Goal: Feedback & Contribution: Leave review/rating

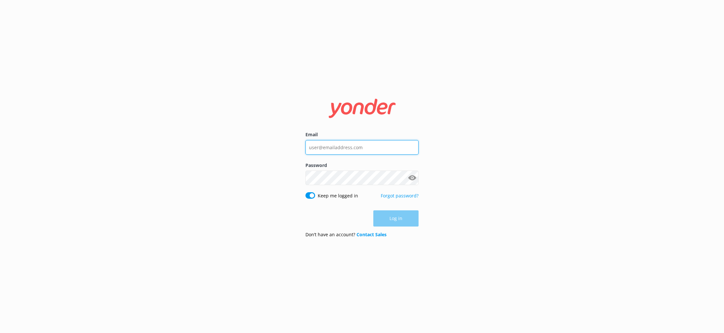
click at [366, 144] on input "Email" at bounding box center [362, 147] width 113 height 15
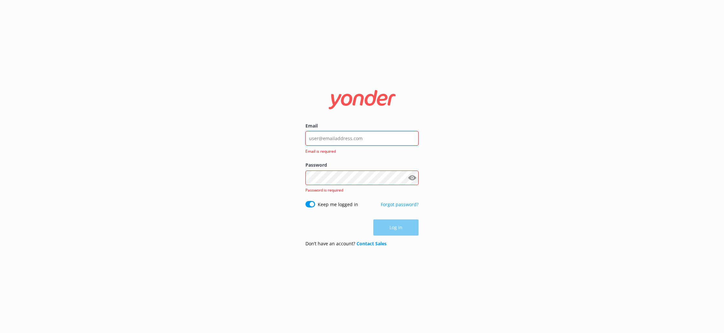
type input "[EMAIL_ADDRESS][DOMAIN_NAME]"
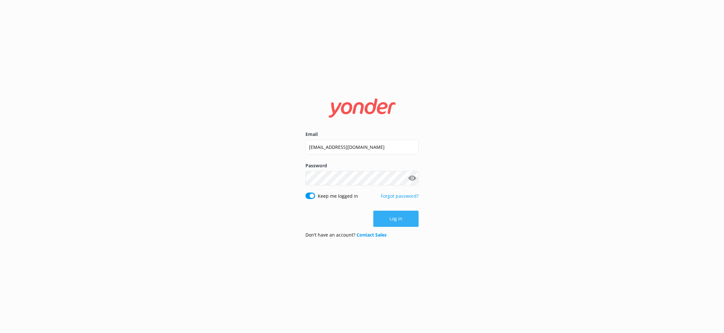
click at [403, 221] on button "Log in" at bounding box center [395, 218] width 45 height 16
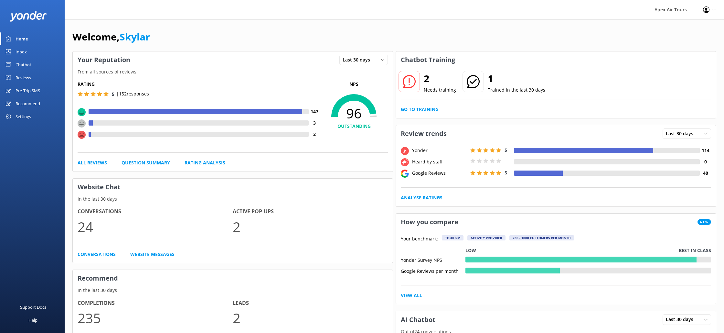
click at [25, 77] on div "Reviews" at bounding box center [24, 77] width 16 height 13
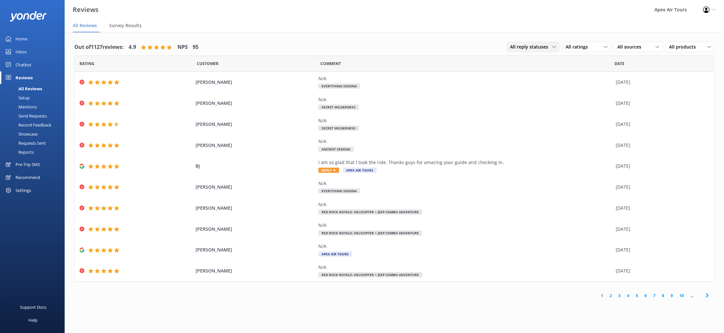
click at [548, 48] on span "All reply statuses" at bounding box center [531, 46] width 42 height 7
click at [538, 73] on link "Needs a reply" at bounding box center [536, 73] width 58 height 13
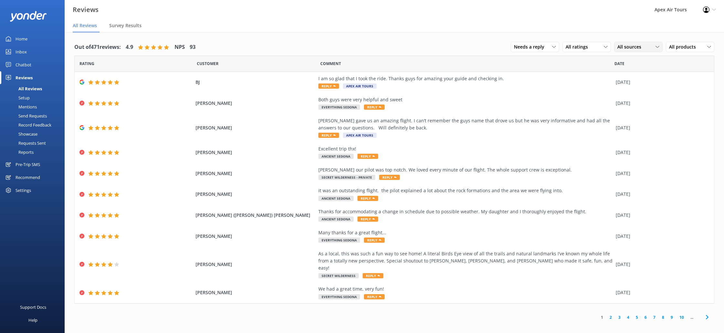
click at [656, 48] on icon at bounding box center [658, 47] width 4 height 4
click at [642, 97] on div "Google reviews" at bounding box center [643, 99] width 38 height 6
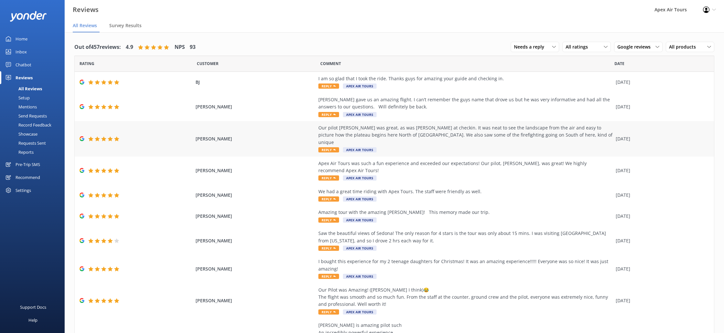
click at [332, 147] on span "Reply" at bounding box center [328, 149] width 21 height 5
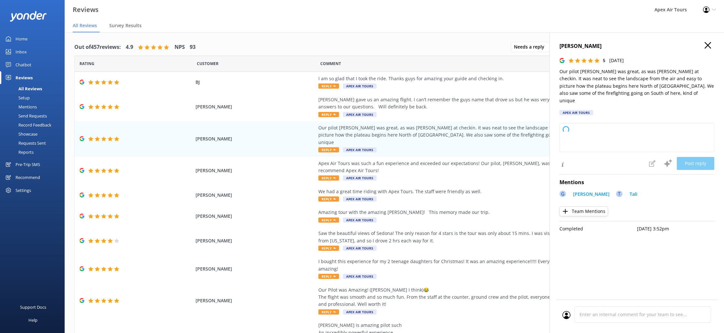
type textarea "Thank you so much for your wonderful review! We're thrilled to hear you enjoyed…"
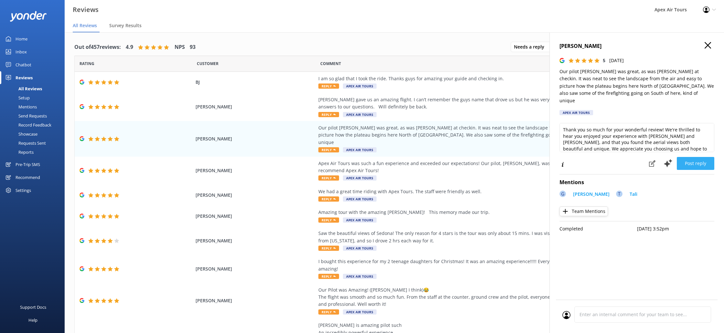
click at [692, 157] on button "Post reply" at bounding box center [696, 163] width 38 height 13
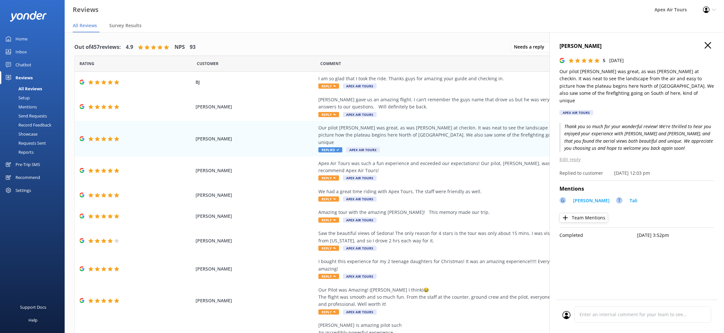
click at [707, 47] on icon "button" at bounding box center [708, 45] width 6 height 6
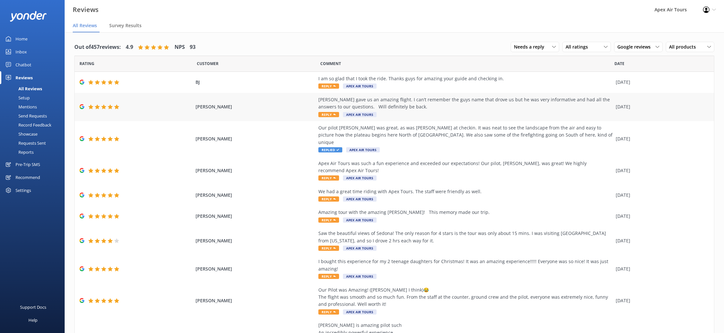
click at [326, 115] on span "Reply" at bounding box center [328, 114] width 21 height 5
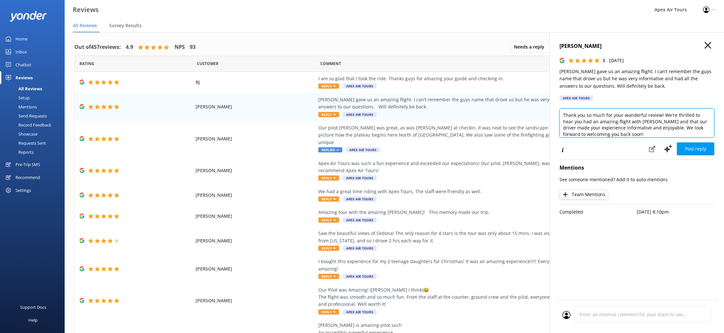
click at [640, 124] on textarea "Thank you so much for your wonderful review! We're thrilled to hear you had an …" at bounding box center [637, 122] width 155 height 29
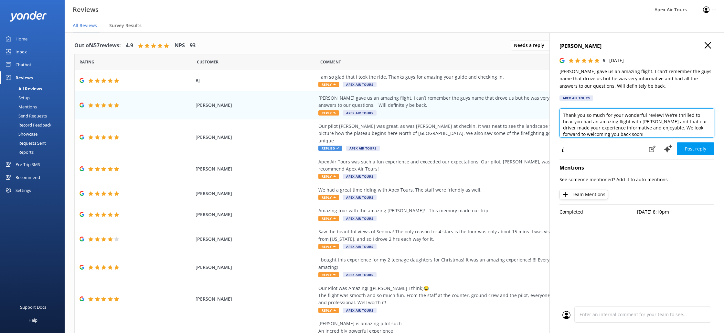
type textarea "Thank you so much for your wonderful review! We're thrilled to hear you had an …"
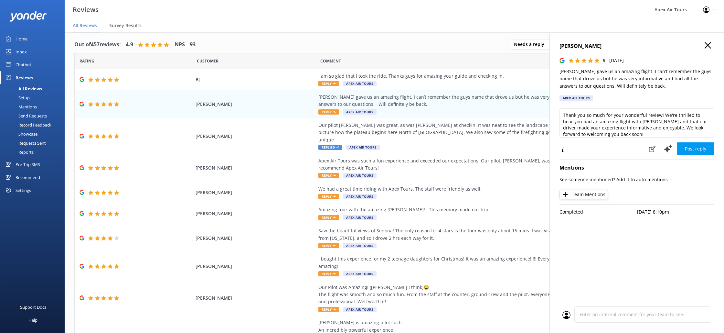
click at [588, 196] on button "Team Mentions" at bounding box center [584, 194] width 48 height 10
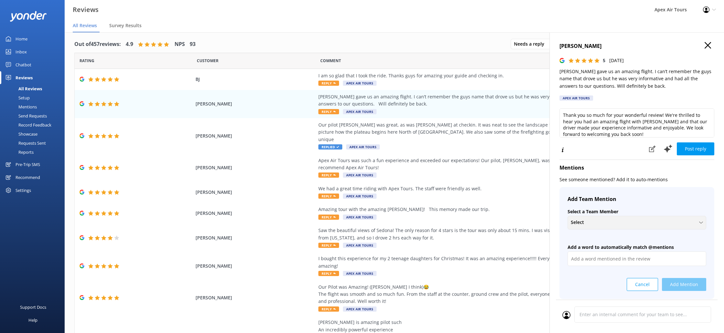
click at [639, 221] on div "Select" at bounding box center [636, 222] width 135 height 7
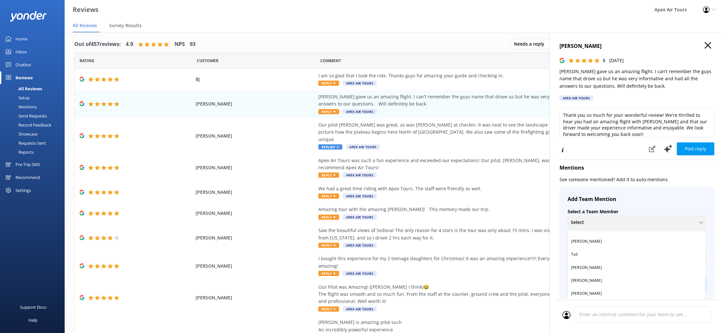
scroll to position [79, 0]
click at [602, 233] on link "[PERSON_NAME]" at bounding box center [637, 236] width 138 height 13
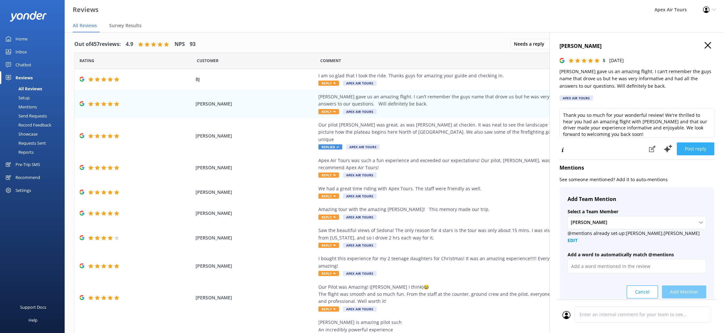
click at [700, 152] on button "Post reply" at bounding box center [696, 148] width 38 height 13
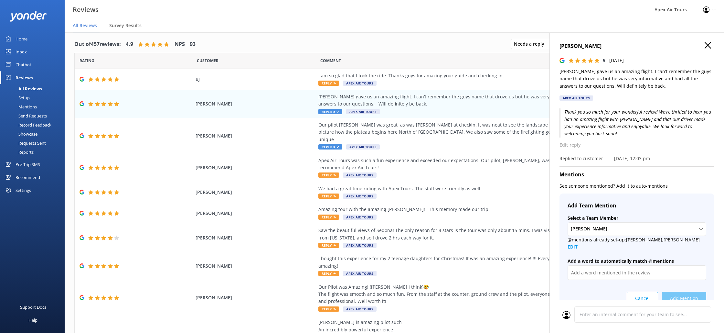
click at [708, 47] on icon "button" at bounding box center [708, 45] width 6 height 6
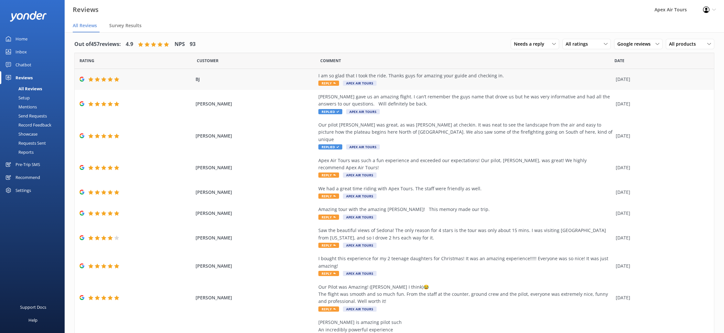
click at [324, 83] on span "Reply" at bounding box center [328, 83] width 21 height 5
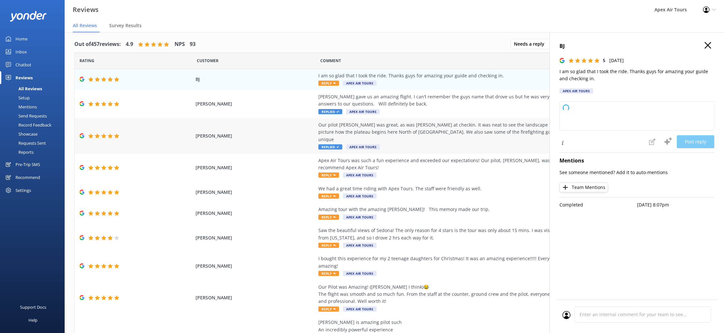
type textarea "Thank you so much for your wonderful review! We're thrilled you enjoyed the rid…"
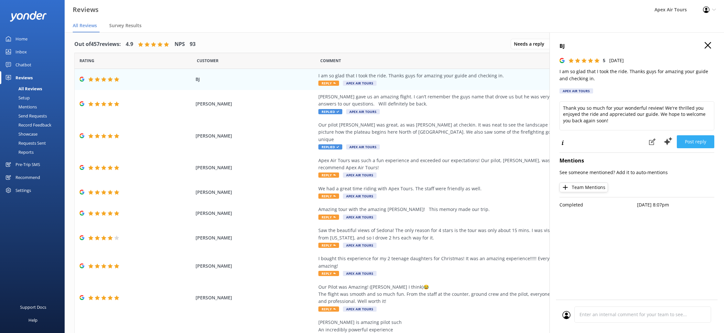
click at [698, 143] on button "Post reply" at bounding box center [696, 141] width 38 height 13
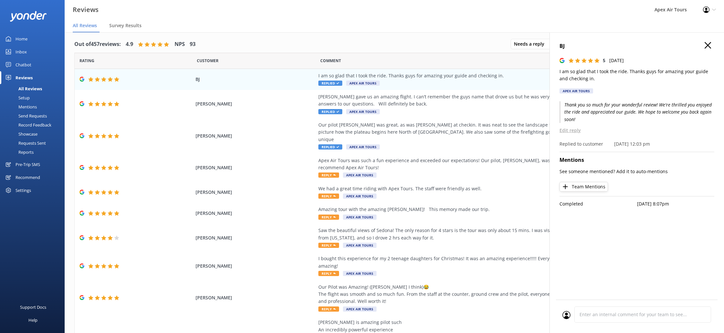
click at [707, 47] on icon "button" at bounding box center [708, 45] width 6 height 6
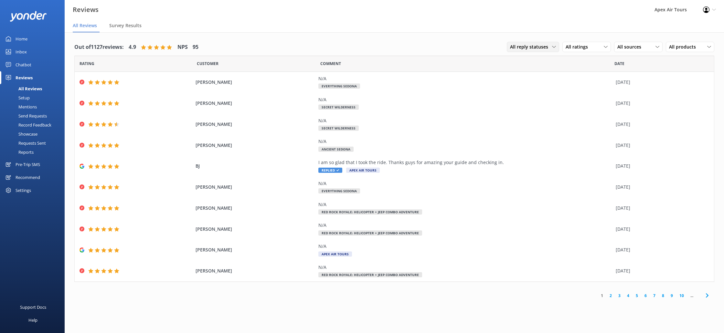
click at [552, 50] on span "All reply statuses" at bounding box center [531, 46] width 42 height 7
click at [599, 48] on div "All ratings" at bounding box center [586, 46] width 45 height 7
click at [546, 50] on span "All reply statuses" at bounding box center [531, 46] width 42 height 7
click at [545, 61] on link "All reply statuses" at bounding box center [536, 60] width 58 height 13
click at [619, 296] on link "3" at bounding box center [619, 295] width 9 height 6
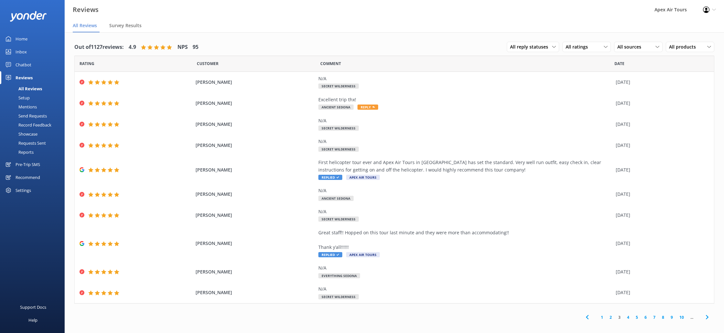
click at [627, 317] on link "4" at bounding box center [628, 317] width 9 height 6
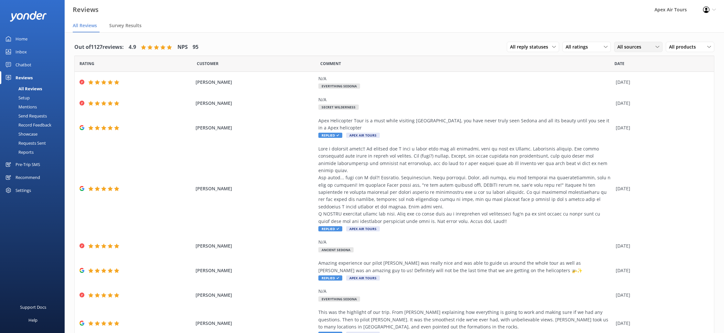
click at [642, 49] on span "All sources" at bounding box center [632, 46] width 28 height 7
click at [644, 74] on div "Yonder survey" at bounding box center [642, 73] width 36 height 6
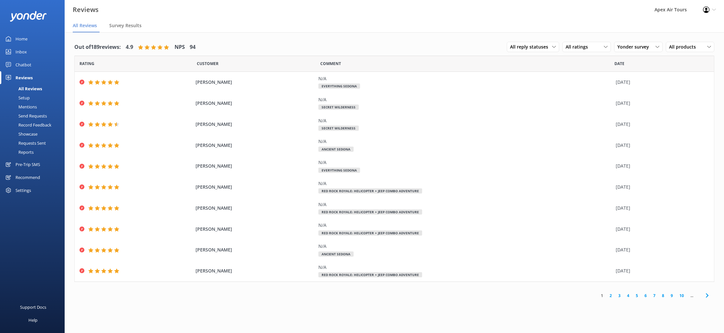
click at [647, 296] on link "6" at bounding box center [645, 295] width 9 height 6
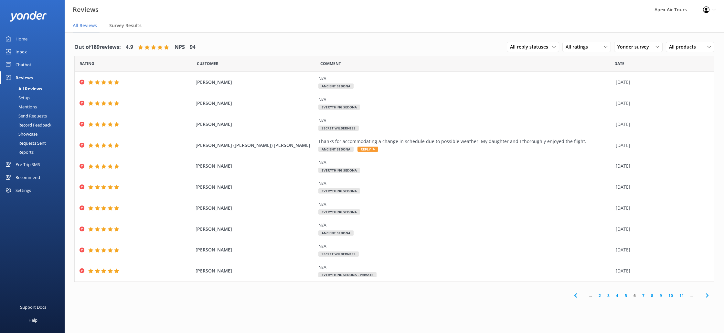
click at [643, 296] on link "7" at bounding box center [643, 295] width 9 height 6
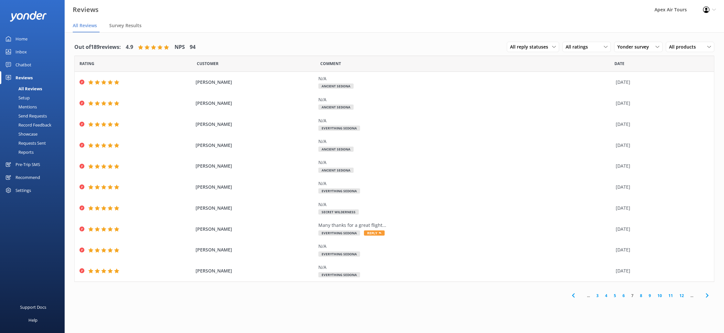
click at [641, 296] on link "8" at bounding box center [641, 295] width 9 height 6
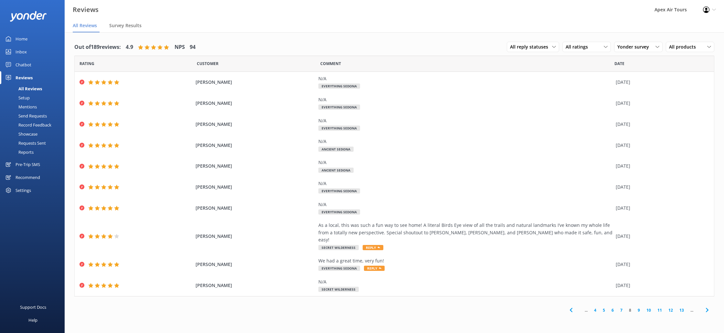
click at [649, 307] on link "10" at bounding box center [648, 310] width 11 height 6
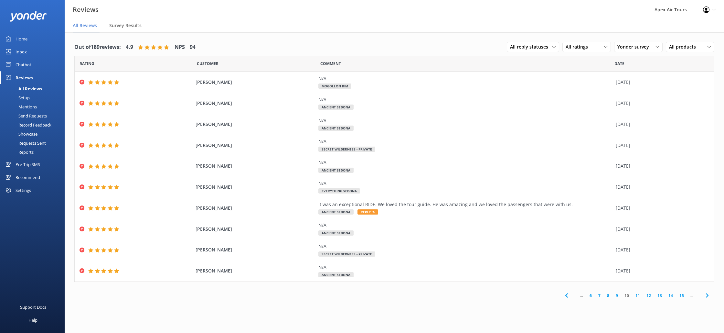
click at [648, 296] on link "12" at bounding box center [648, 295] width 11 height 6
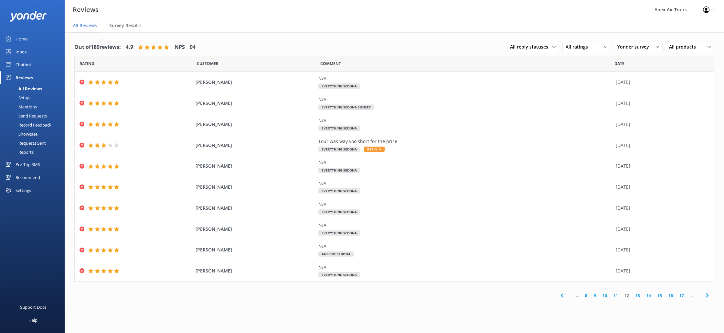
click at [636, 296] on link "13" at bounding box center [637, 295] width 11 height 6
click at [585, 296] on link "9" at bounding box center [584, 294] width 9 height 6
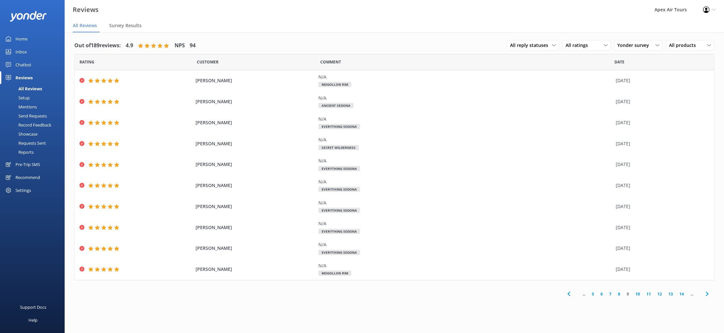
click at [681, 295] on link "14" at bounding box center [681, 294] width 11 height 6
click at [628, 295] on link "13" at bounding box center [625, 294] width 11 height 6
click at [585, 294] on link "9" at bounding box center [584, 294] width 9 height 6
click at [592, 293] on link "5" at bounding box center [593, 294] width 9 height 6
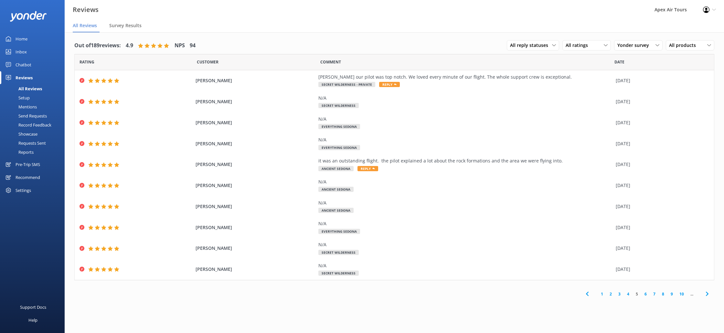
click at [627, 295] on link "4" at bounding box center [628, 294] width 9 height 6
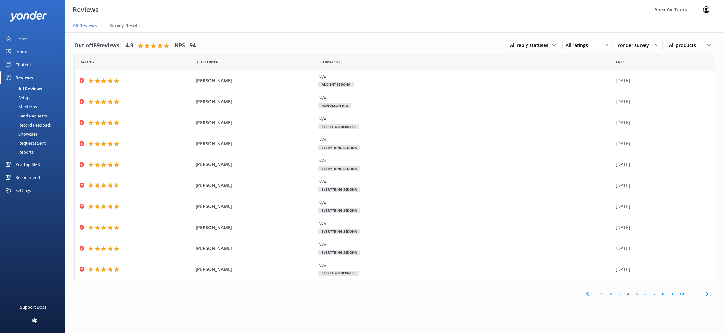
click at [620, 294] on link "3" at bounding box center [619, 294] width 9 height 6
click at [610, 294] on link "2" at bounding box center [611, 294] width 9 height 6
click at [619, 294] on link "3" at bounding box center [619, 294] width 9 height 6
click at [628, 294] on link "4" at bounding box center [628, 294] width 9 height 6
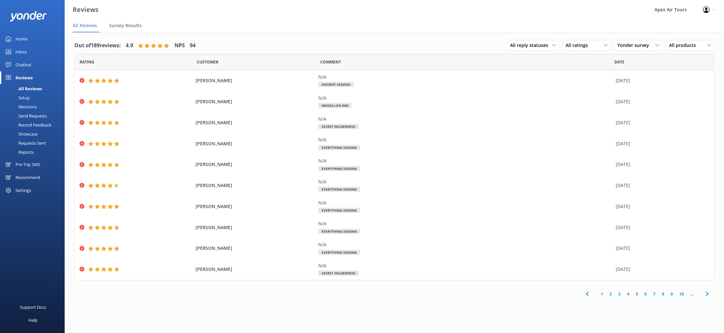
click at [637, 294] on link "5" at bounding box center [637, 294] width 9 height 6
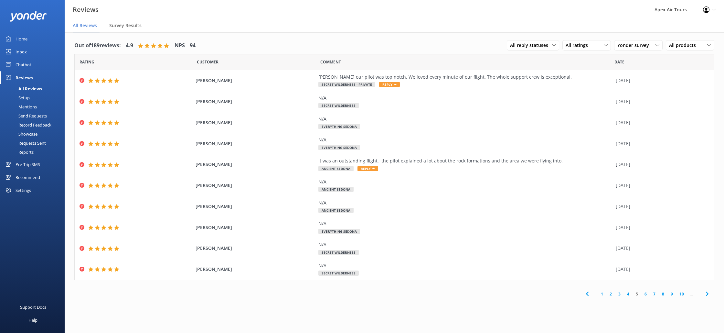
click at [645, 294] on link "6" at bounding box center [645, 294] width 9 height 6
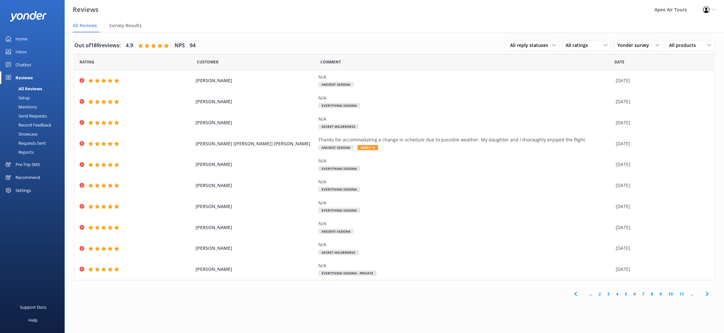
click at [645, 294] on link "7" at bounding box center [643, 294] width 9 height 6
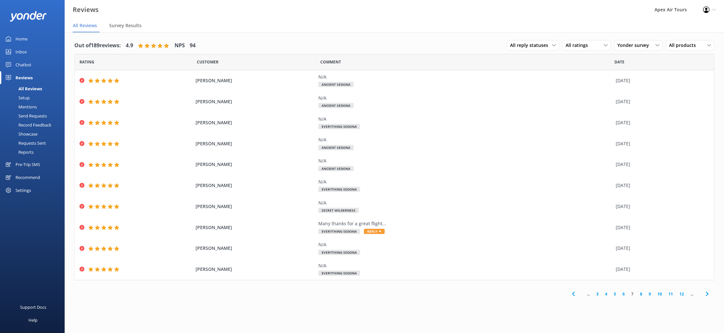
click at [643, 294] on link "8" at bounding box center [641, 294] width 9 height 6
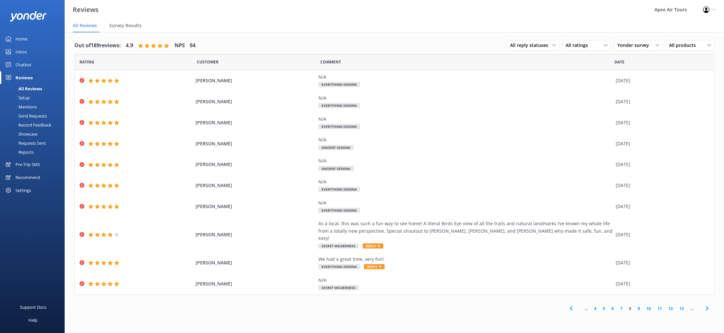
click at [641, 305] on link "9" at bounding box center [639, 308] width 9 height 6
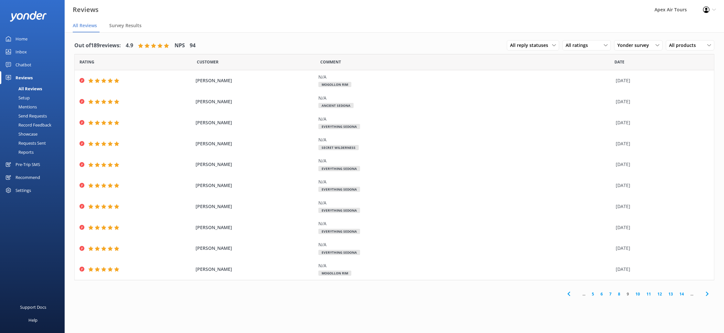
click at [639, 295] on link "10" at bounding box center [637, 294] width 11 height 6
click at [639, 295] on link "11" at bounding box center [637, 294] width 11 height 6
click at [639, 295] on link "12" at bounding box center [637, 294] width 11 height 6
click at [639, 295] on link "13" at bounding box center [637, 294] width 11 height 6
click at [645, 43] on span "Yonder survey" at bounding box center [636, 45] width 36 height 7
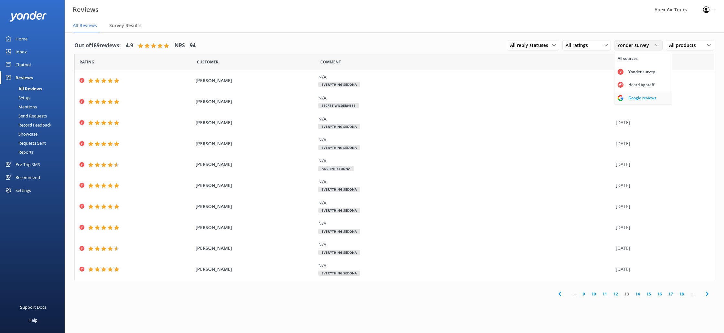
click at [648, 97] on div "Google reviews" at bounding box center [643, 98] width 38 height 6
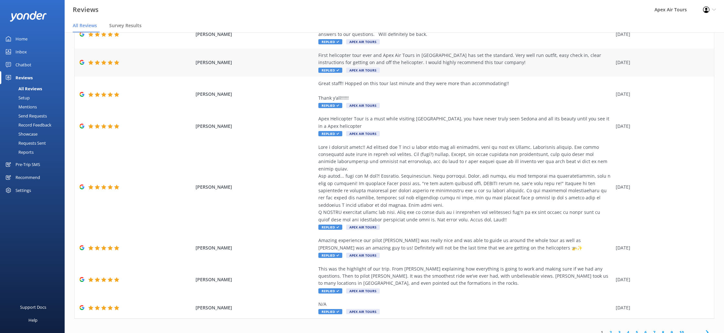
scroll to position [93, 0]
click at [619, 328] on link "3" at bounding box center [619, 331] width 9 height 6
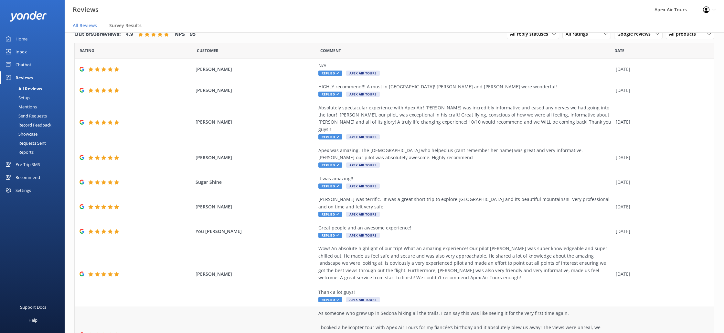
scroll to position [71, 0]
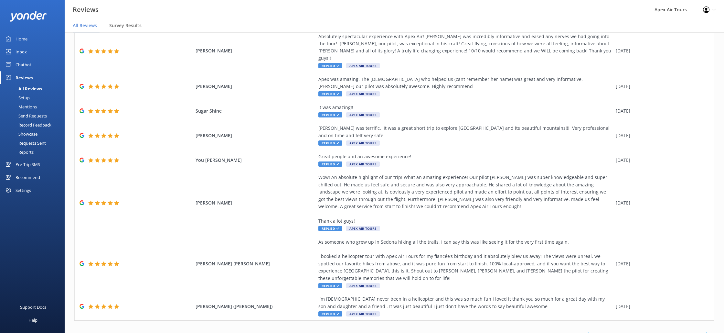
click at [630, 331] on link "4" at bounding box center [628, 334] width 9 height 6
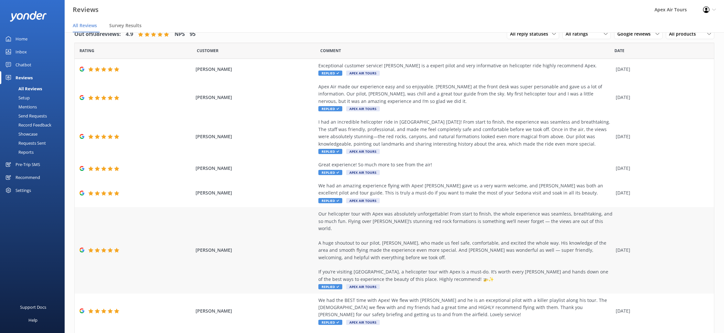
scroll to position [107, 0]
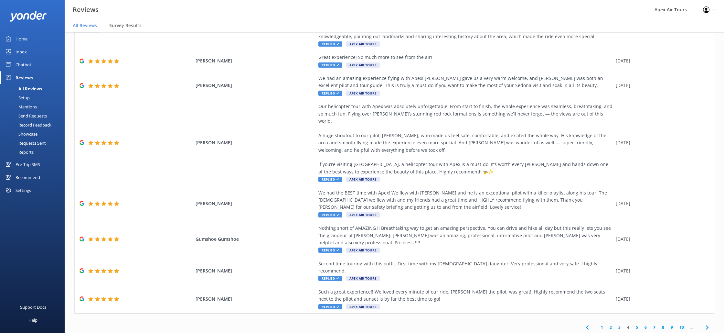
click at [31, 108] on div "Mentions" at bounding box center [20, 106] width 33 height 9
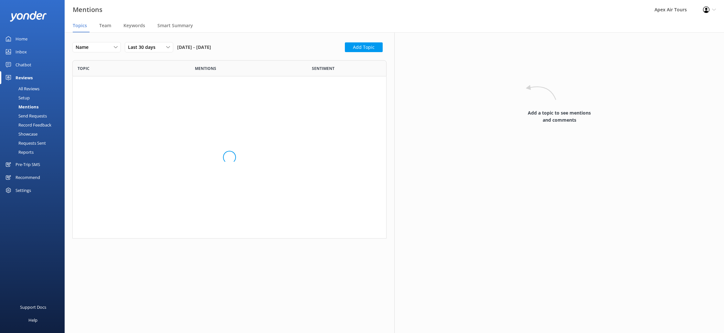
scroll to position [94, 314]
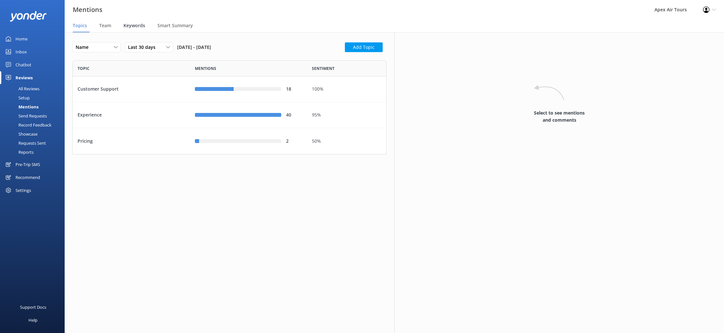
click at [137, 27] on span "Keywords" at bounding box center [135, 25] width 22 height 6
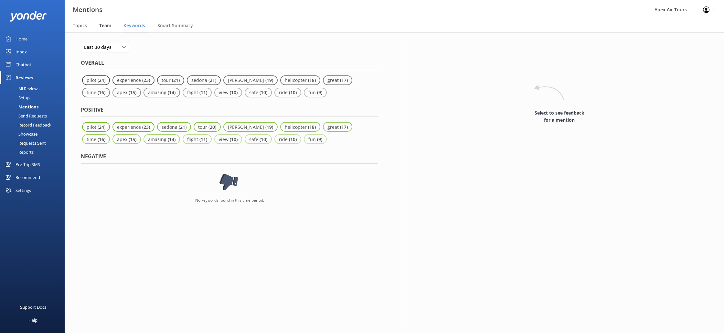
click at [108, 27] on span "Team" at bounding box center [105, 25] width 12 height 6
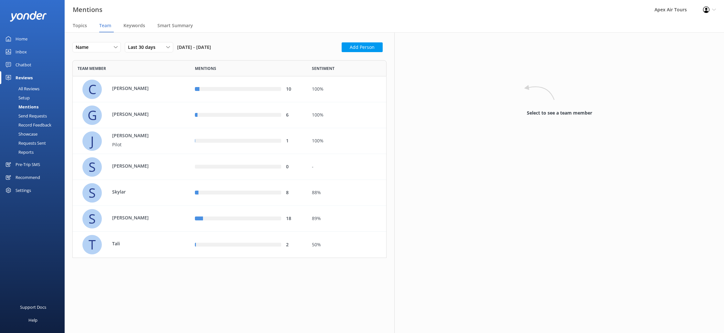
scroll to position [198, 314]
click at [177, 27] on span "Smart Summary" at bounding box center [175, 25] width 36 height 6
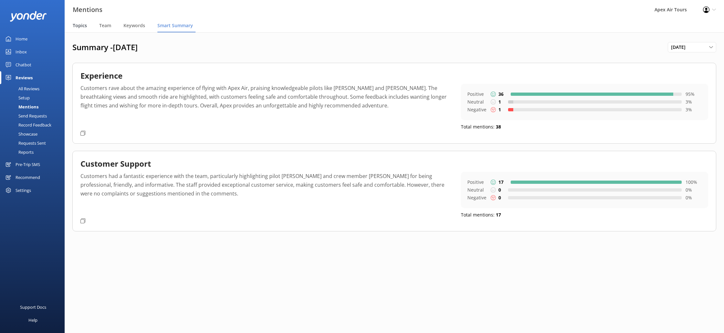
click at [77, 27] on span "Topics" at bounding box center [80, 25] width 14 height 6
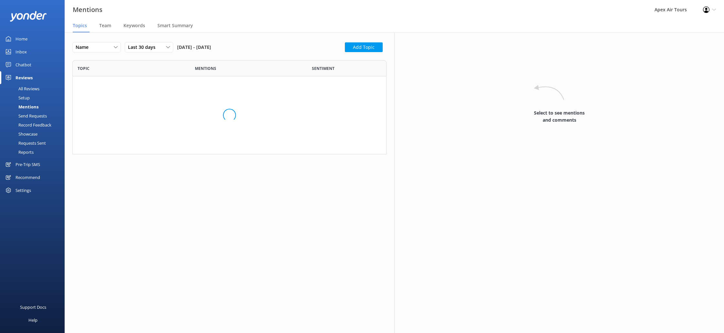
scroll to position [94, 314]
